Goal: Find specific page/section: Find specific page/section

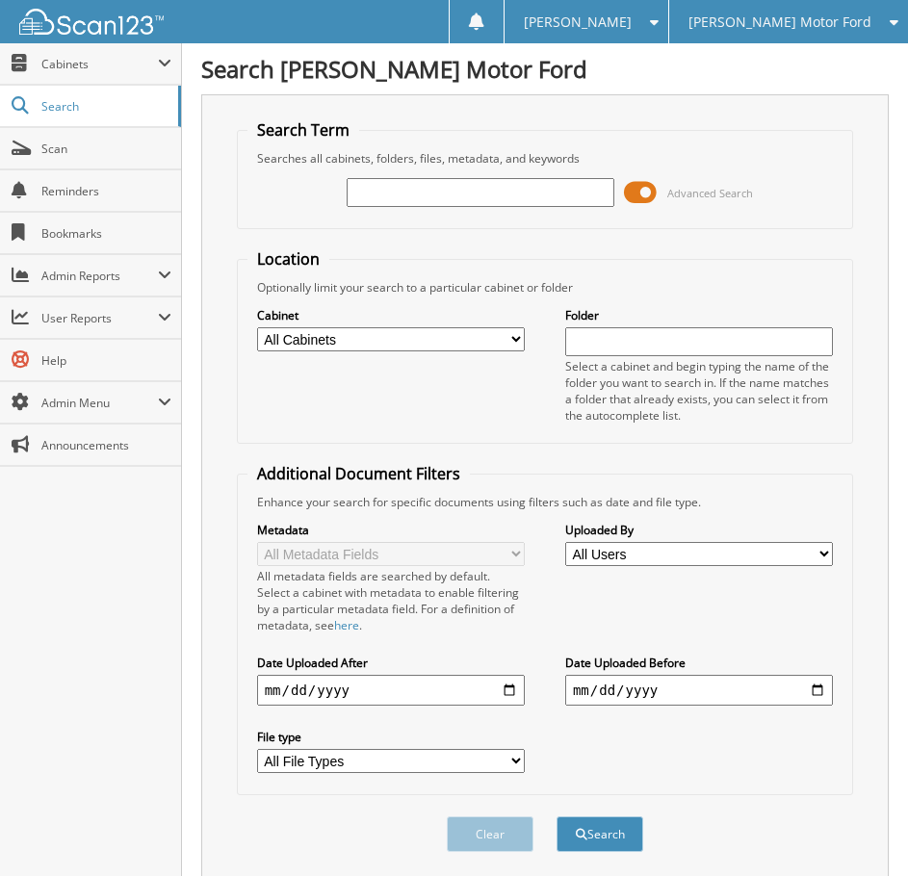
click at [550, 189] on input "text" at bounding box center [481, 192] width 268 height 29
click at [530, 197] on input "text" at bounding box center [481, 192] width 268 height 29
type input "bc04183"
click at [557, 817] on button "Search" at bounding box center [600, 835] width 87 height 36
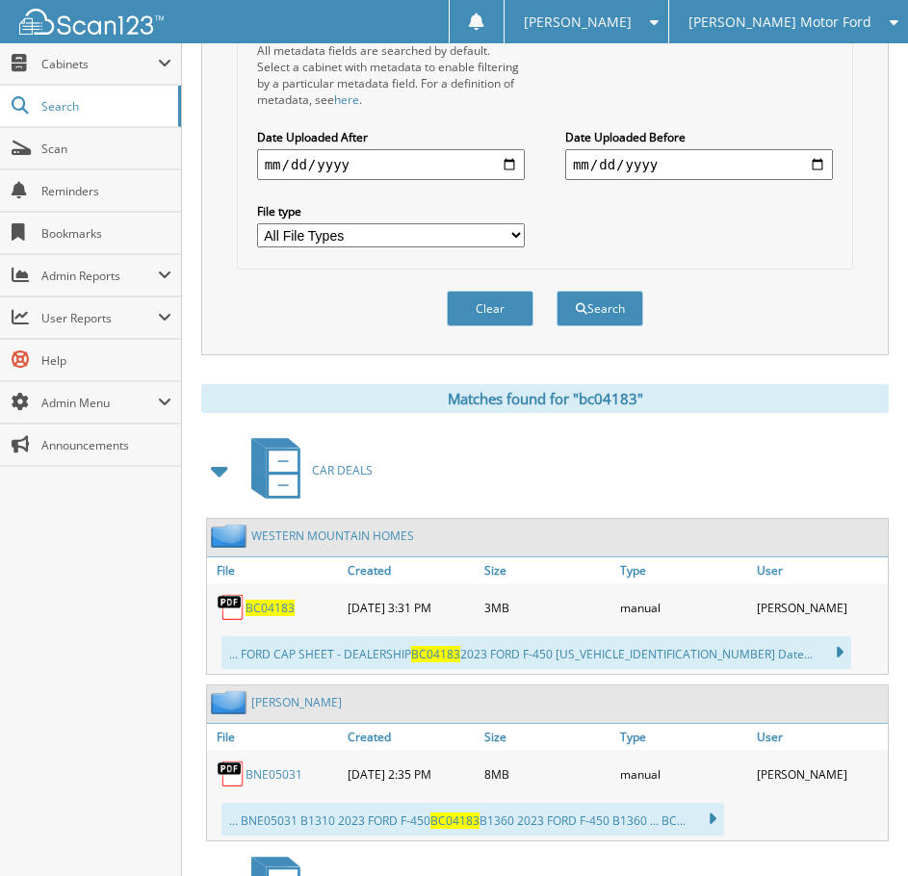
scroll to position [674, 0]
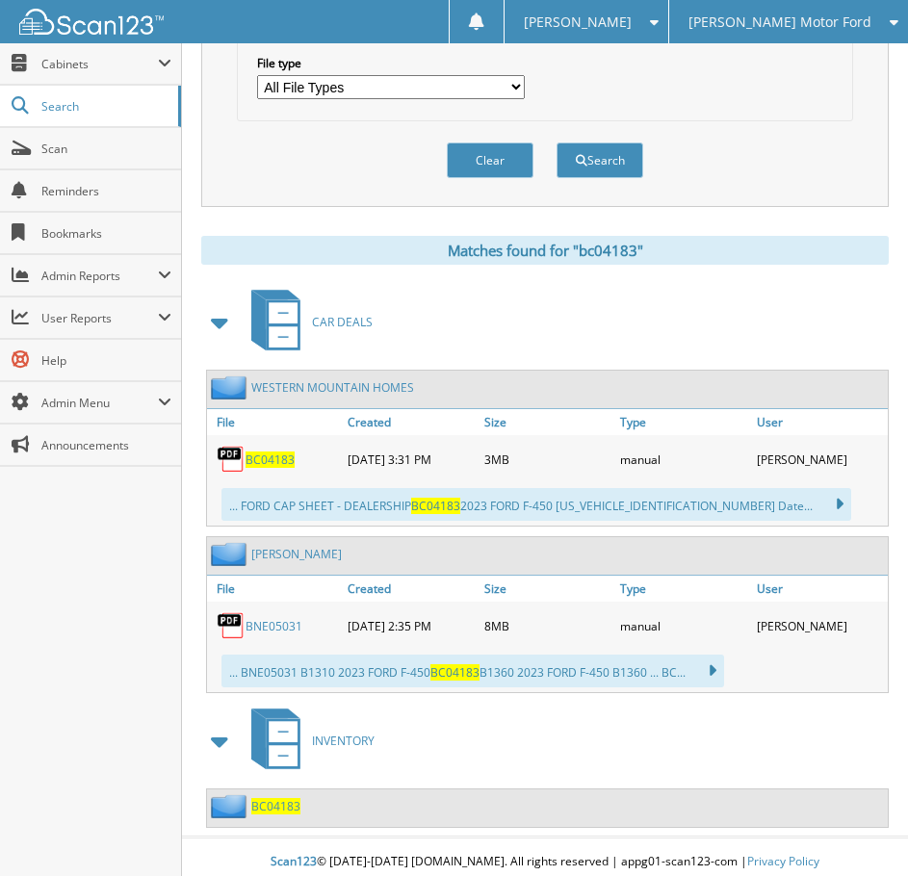
click at [277, 465] on span "BC04183" at bounding box center [270, 460] width 49 height 16
drag, startPoint x: 410, startPoint y: 737, endPoint x: 403, endPoint y: 727, distance: 11.8
click at [409, 735] on div "INVENTORY" at bounding box center [545, 741] width 688 height 76
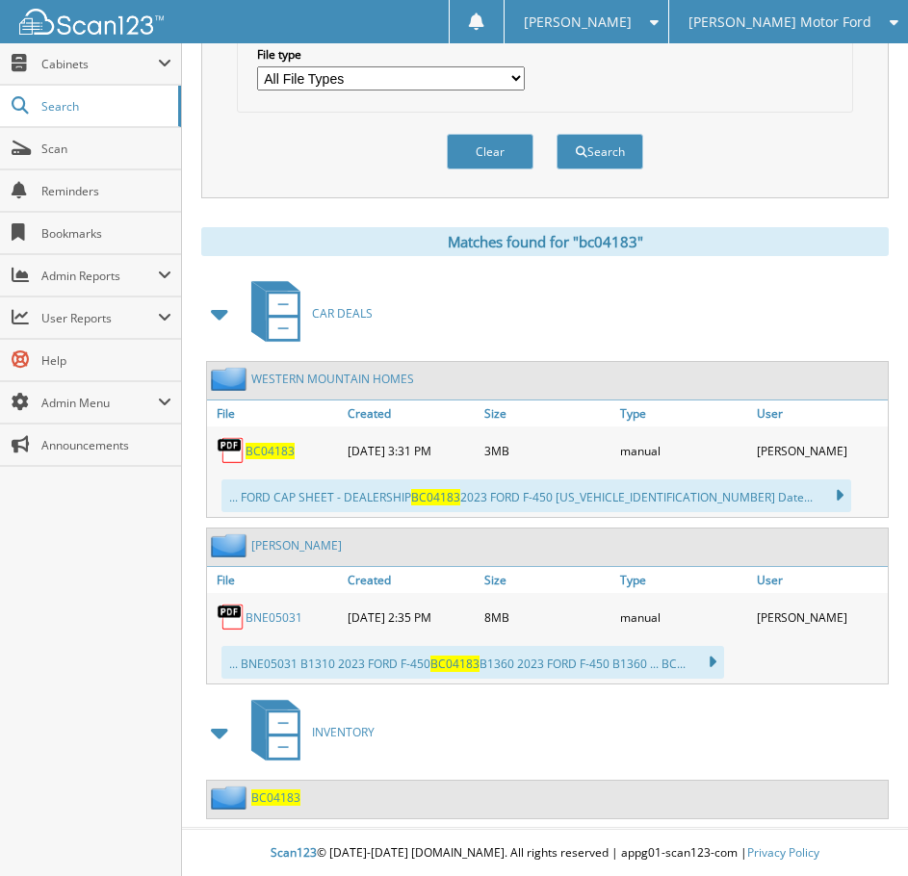
scroll to position [685, 0]
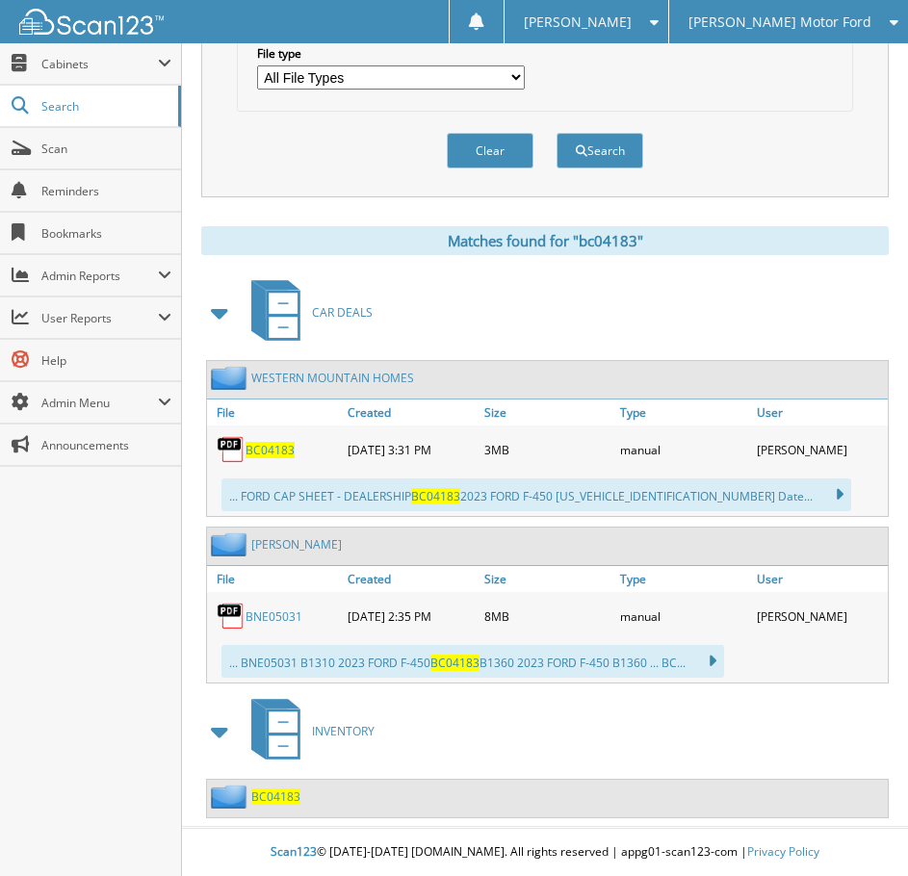
click at [303, 371] on link "WESTERN MOUNTAIN HOMES" at bounding box center [332, 378] width 163 height 16
